Goal: Task Accomplishment & Management: Use online tool/utility

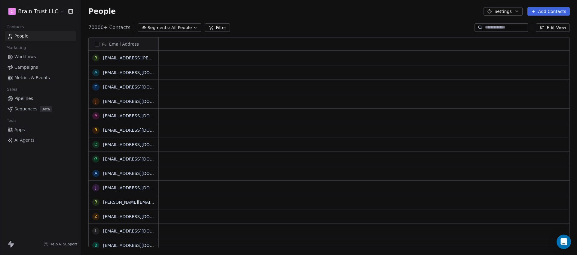
scroll to position [220, 491]
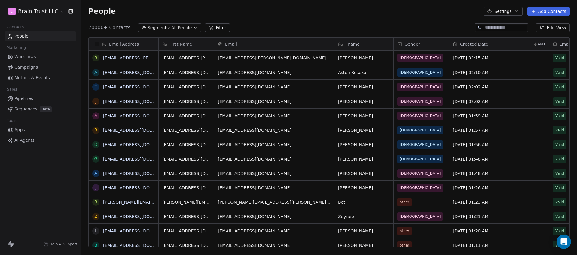
click at [35, 71] on link "Campaigns" at bounding box center [40, 67] width 71 height 10
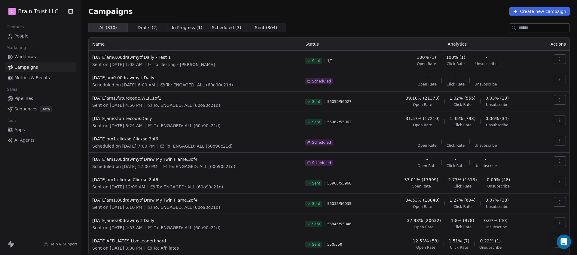
click at [23, 37] on span "People" at bounding box center [21, 36] width 14 height 6
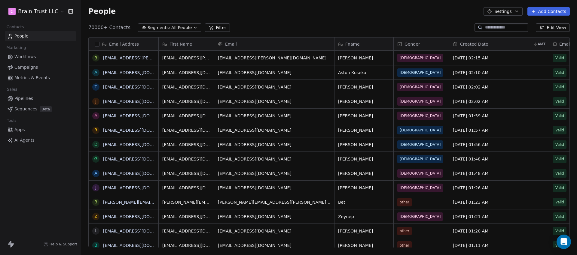
scroll to position [220, 491]
click at [162, 26] on span "Segments:" at bounding box center [158, 28] width 23 height 6
click at [212, 28] on html "C Brain Trust LLC Contacts People Marketing Workflows Campaigns Metrics & Event…" at bounding box center [288, 127] width 577 height 255
click at [208, 29] on icon at bounding box center [210, 27] width 5 height 5
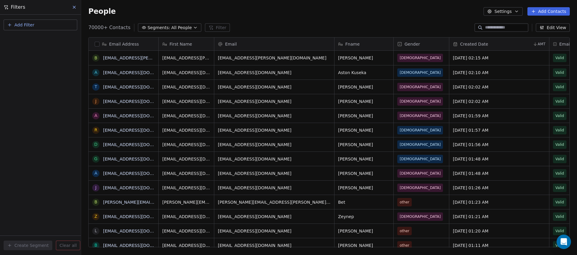
click at [53, 23] on button "Add Filter" at bounding box center [41, 25] width 74 height 11
click at [16, 40] on span "Contact properties" at bounding box center [29, 39] width 39 height 6
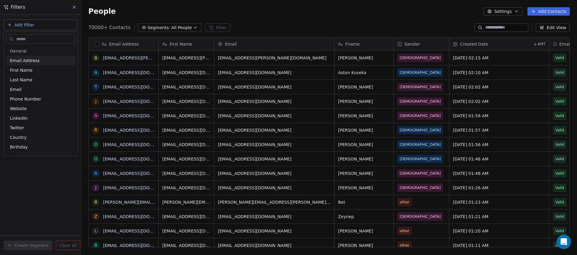
click at [17, 40] on input "text" at bounding box center [45, 39] width 60 height 9
type input "****"
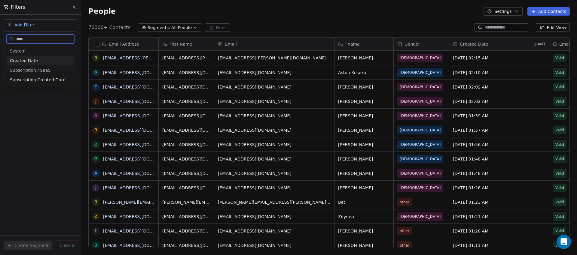
click at [34, 59] on span "Created Date" at bounding box center [24, 61] width 28 height 6
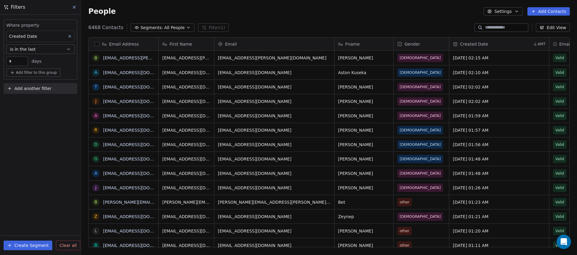
click at [27, 48] on span "is in the last" at bounding box center [23, 49] width 26 height 6
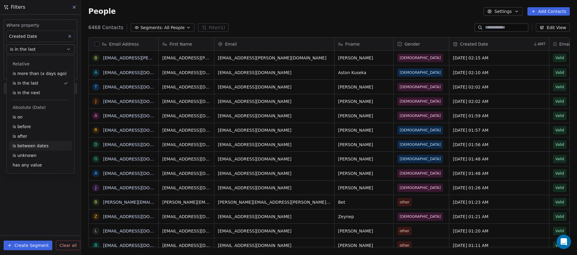
click at [25, 148] on div "is between dates" at bounding box center [40, 146] width 63 height 10
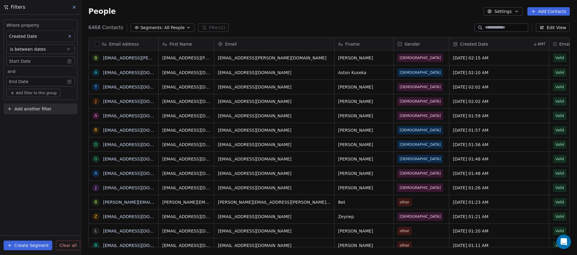
click at [28, 62] on body "C Brain Trust LLC Contacts People Marketing Workflows Campaigns Metrics & Event…" at bounding box center [288, 127] width 577 height 255
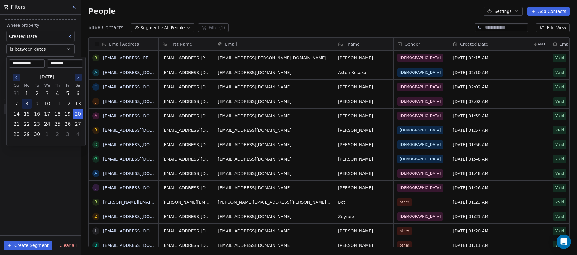
click at [28, 105] on button "8" at bounding box center [27, 104] width 10 height 10
type input "**********"
click at [41, 174] on html "C Brain Trust LLC Contacts People Marketing Workflows Campaigns Metrics & Event…" at bounding box center [288, 127] width 577 height 255
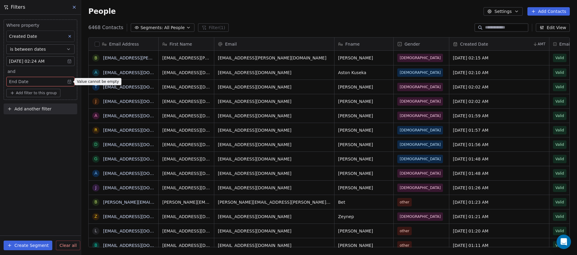
click at [36, 79] on body "C Brain Trust LLC Contacts People Marketing Workflows Campaigns Metrics & Event…" at bounding box center [288, 127] width 577 height 255
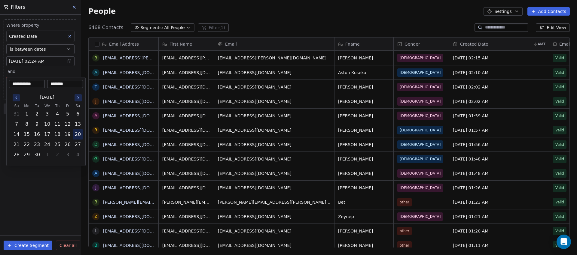
click at [78, 135] on button "20" at bounding box center [78, 135] width 10 height 10
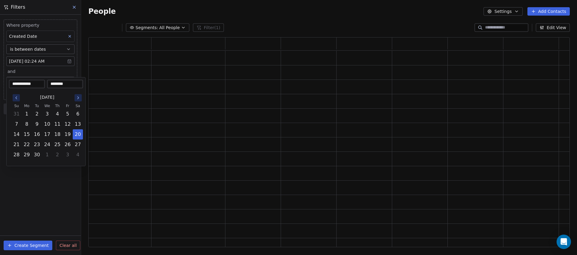
click at [44, 207] on html "**********" at bounding box center [288, 127] width 577 height 255
